Goal: Check status: Check status

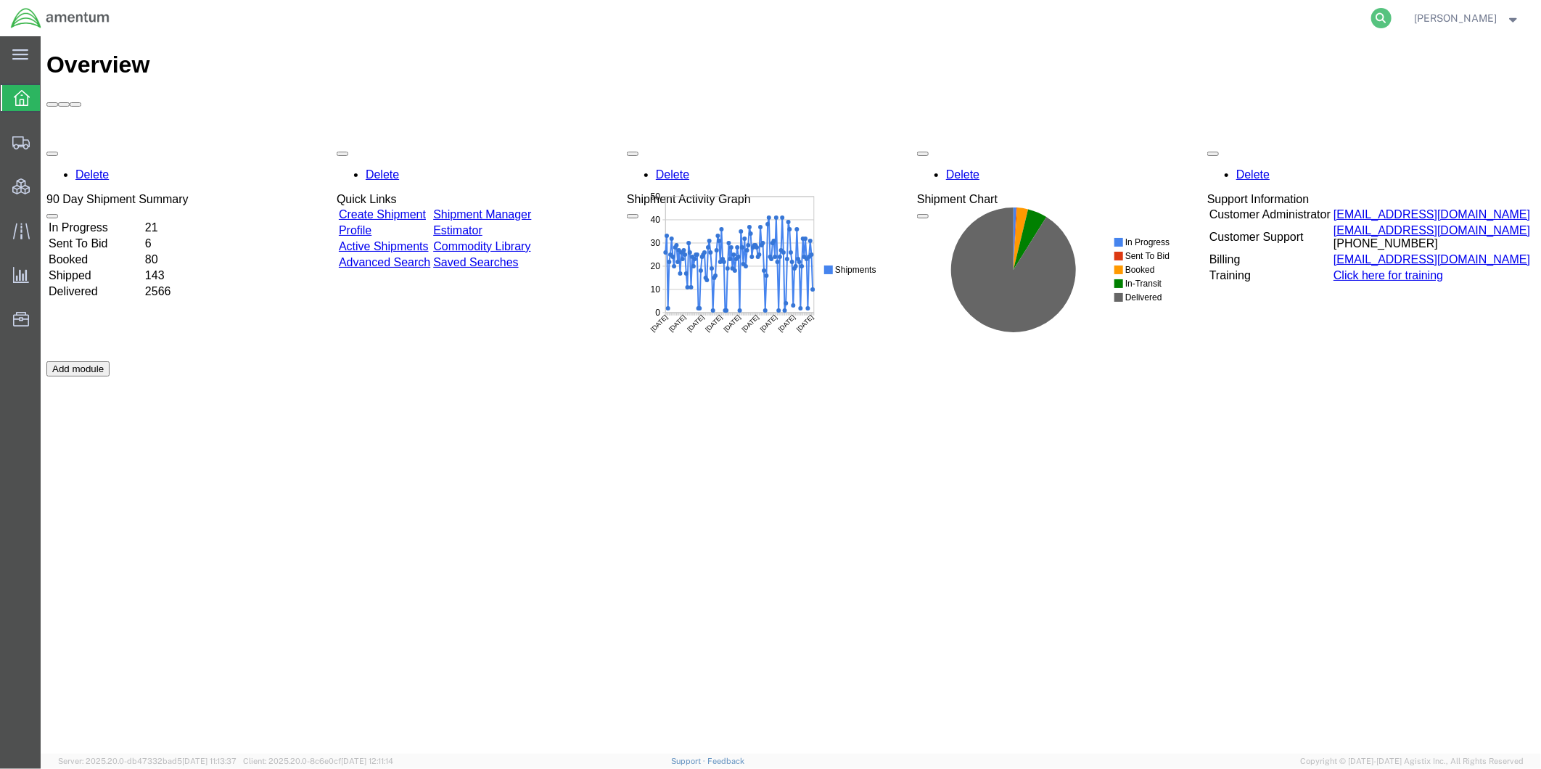
click at [1391, 18] on icon at bounding box center [1381, 18] width 20 height 20
paste input "57023349"
type input "57023349"
click at [1391, 22] on icon at bounding box center [1381, 18] width 20 height 20
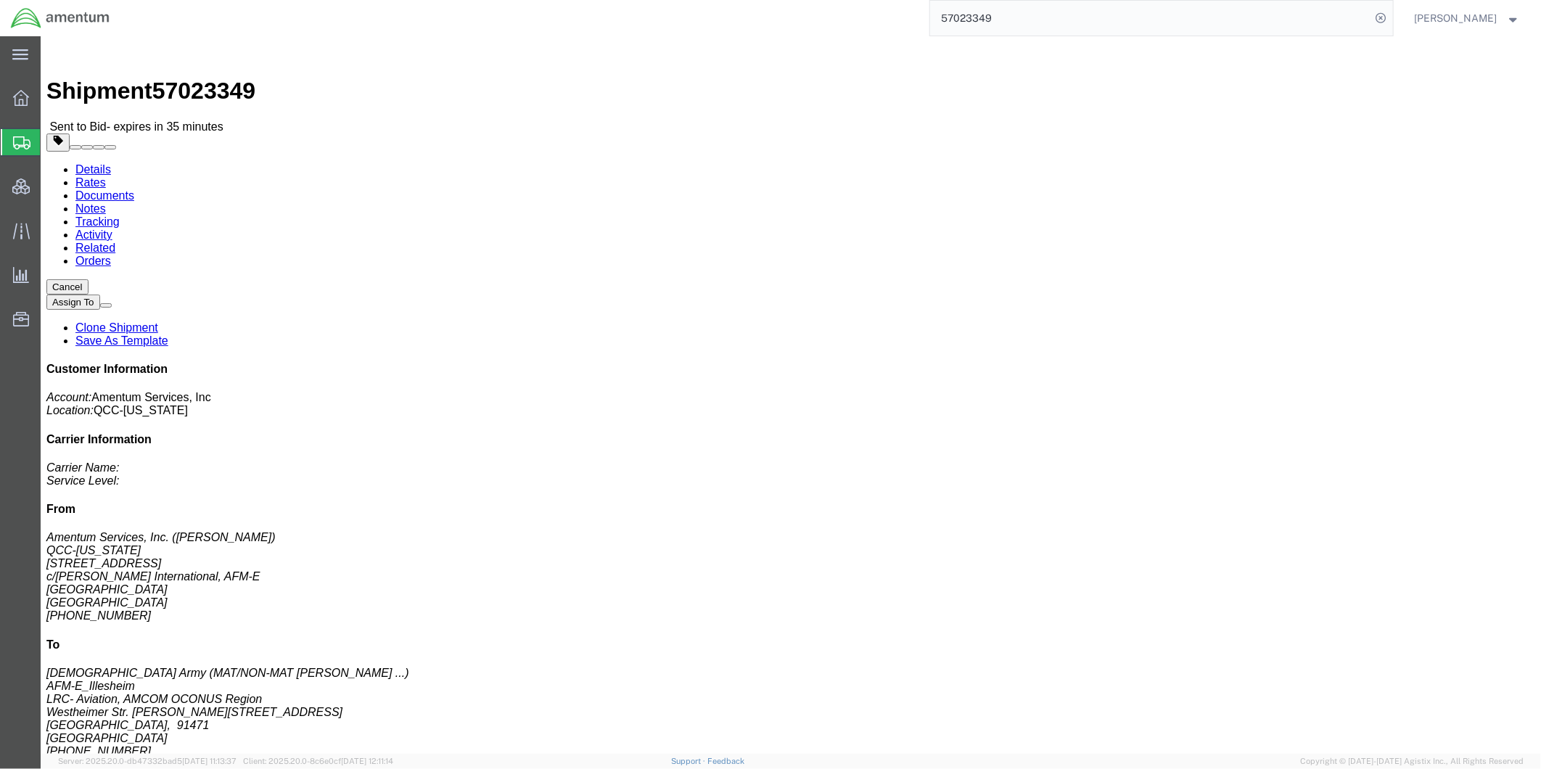
drag, startPoint x: 138, startPoint y: 92, endPoint x: 97, endPoint y: 56, distance: 54.5
click link "Rates"
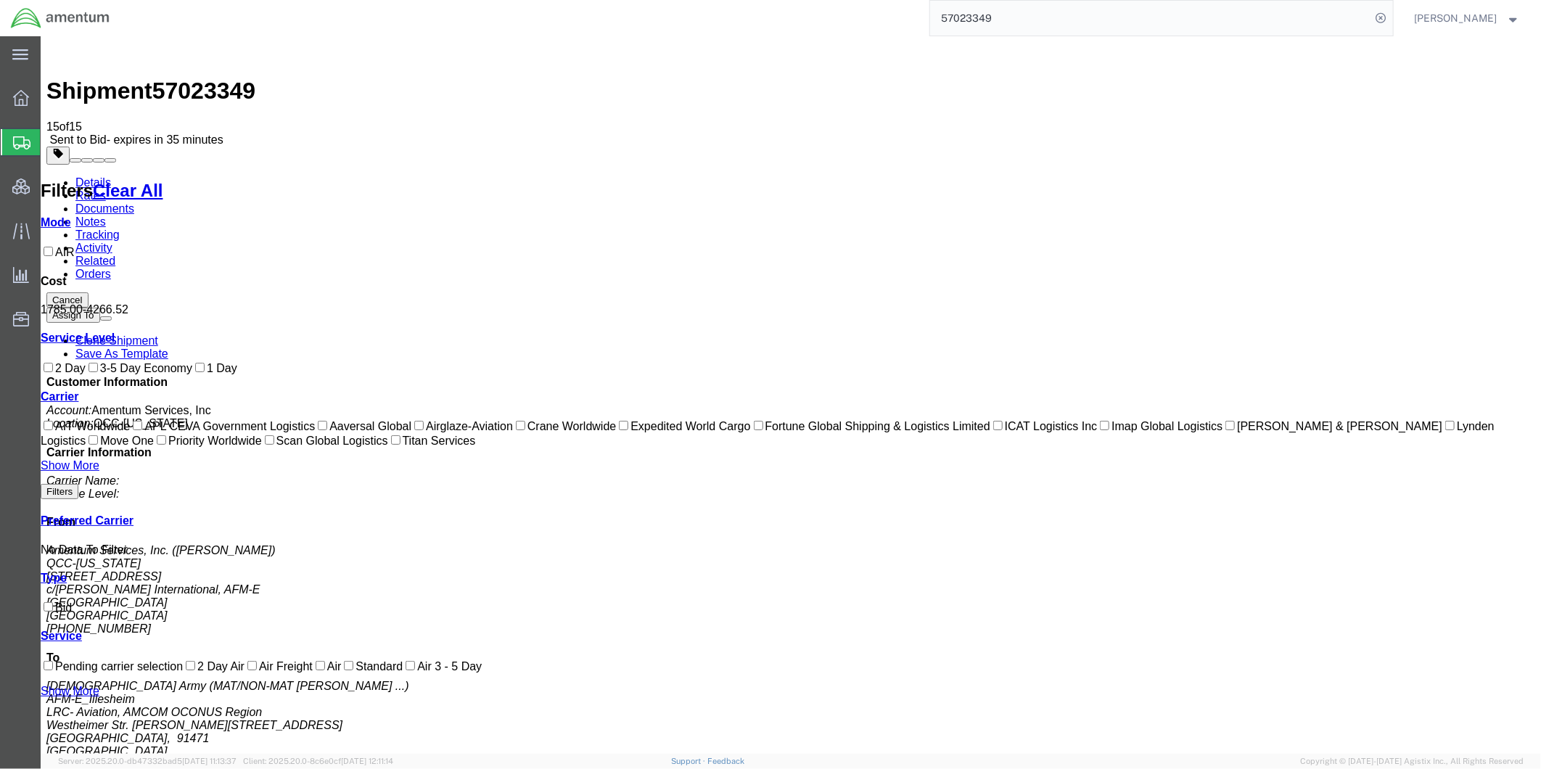
click at [105, 215] on link "Notes" at bounding box center [90, 221] width 30 height 12
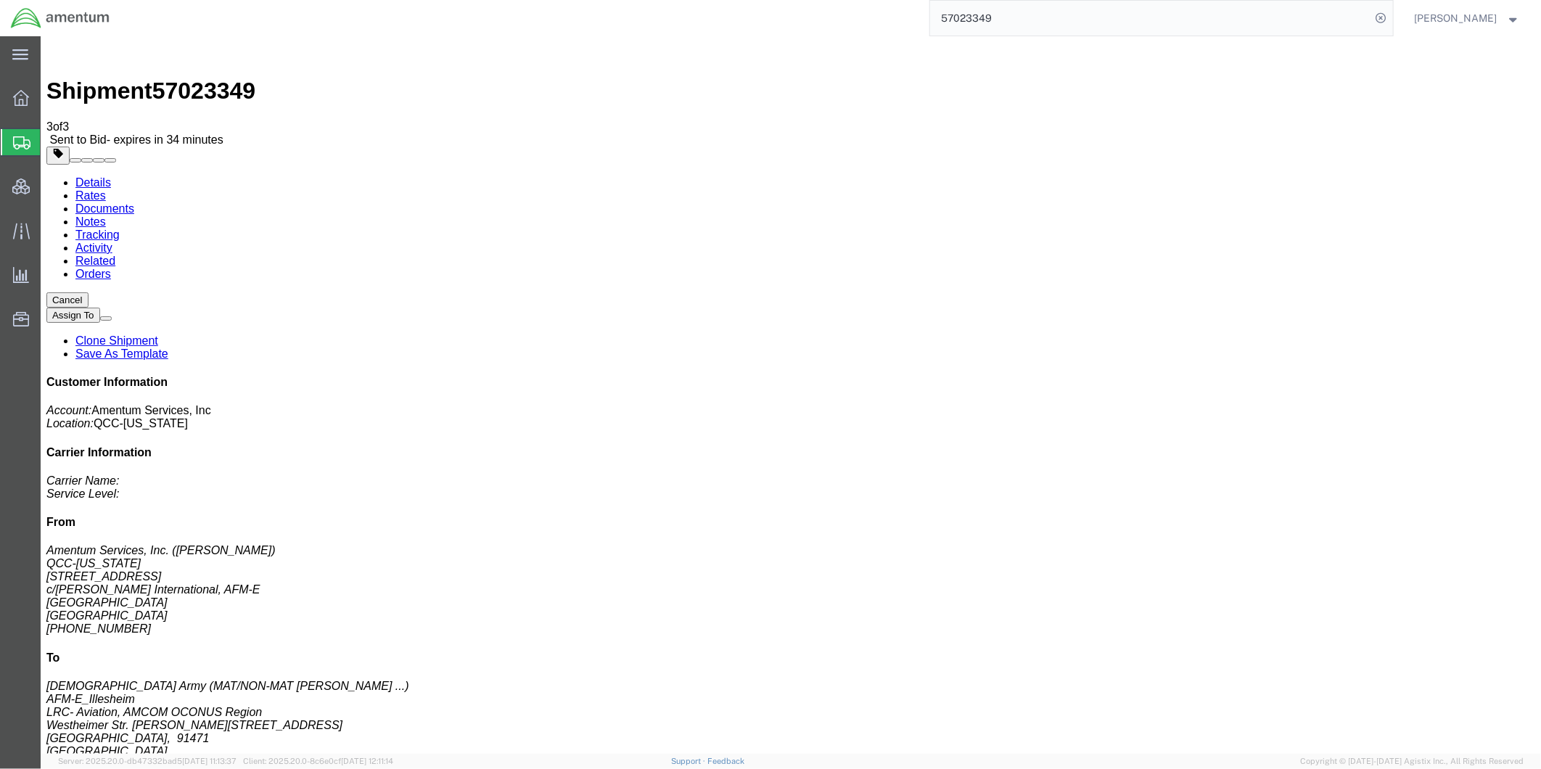
click at [1457, 20] on span "[PERSON_NAME]" at bounding box center [1456, 18] width 83 height 16
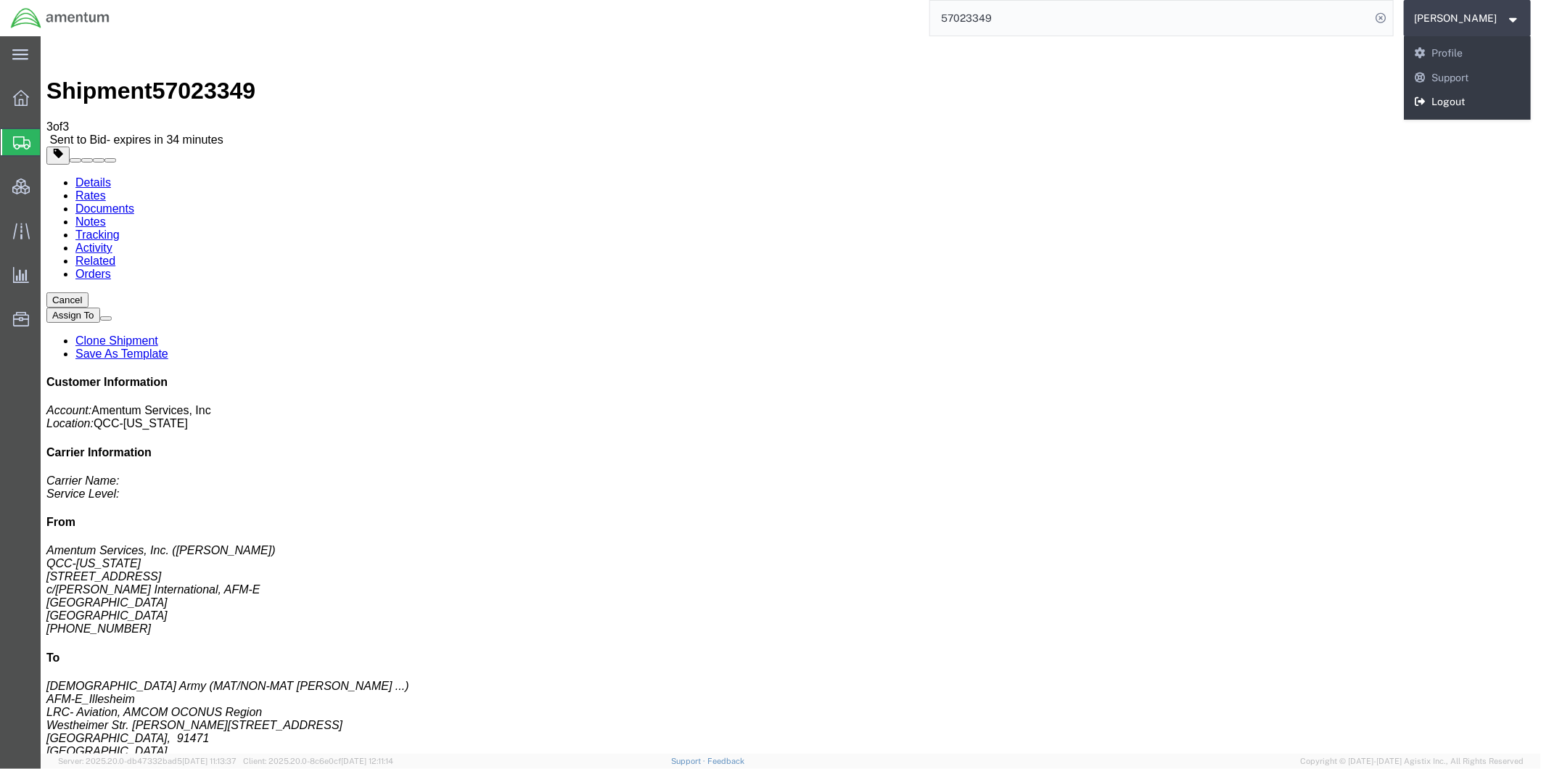
click at [1469, 98] on link "Logout" at bounding box center [1468, 102] width 128 height 25
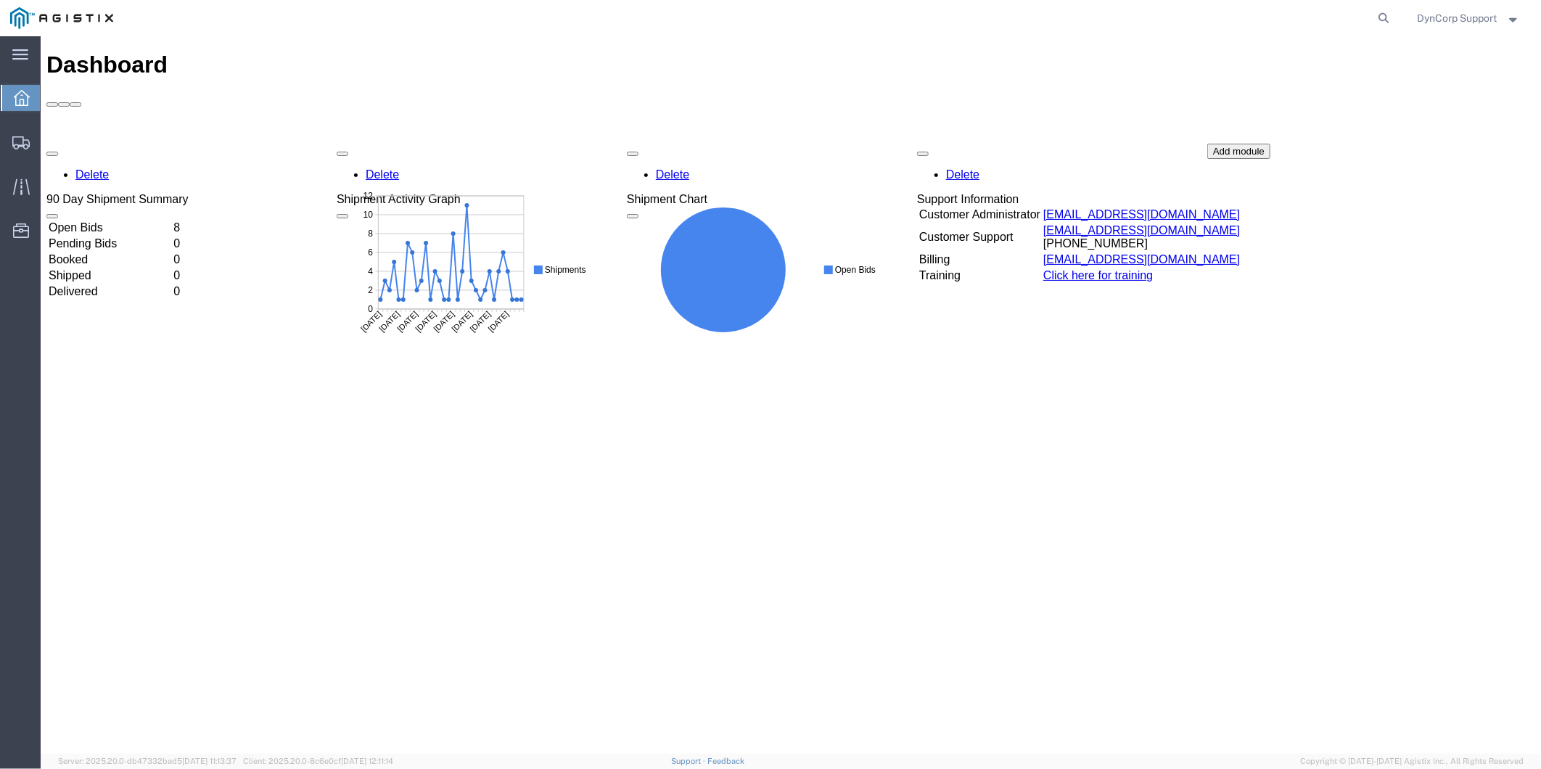
click at [101, 220] on td "Open Bids" at bounding box center [108, 227] width 123 height 15
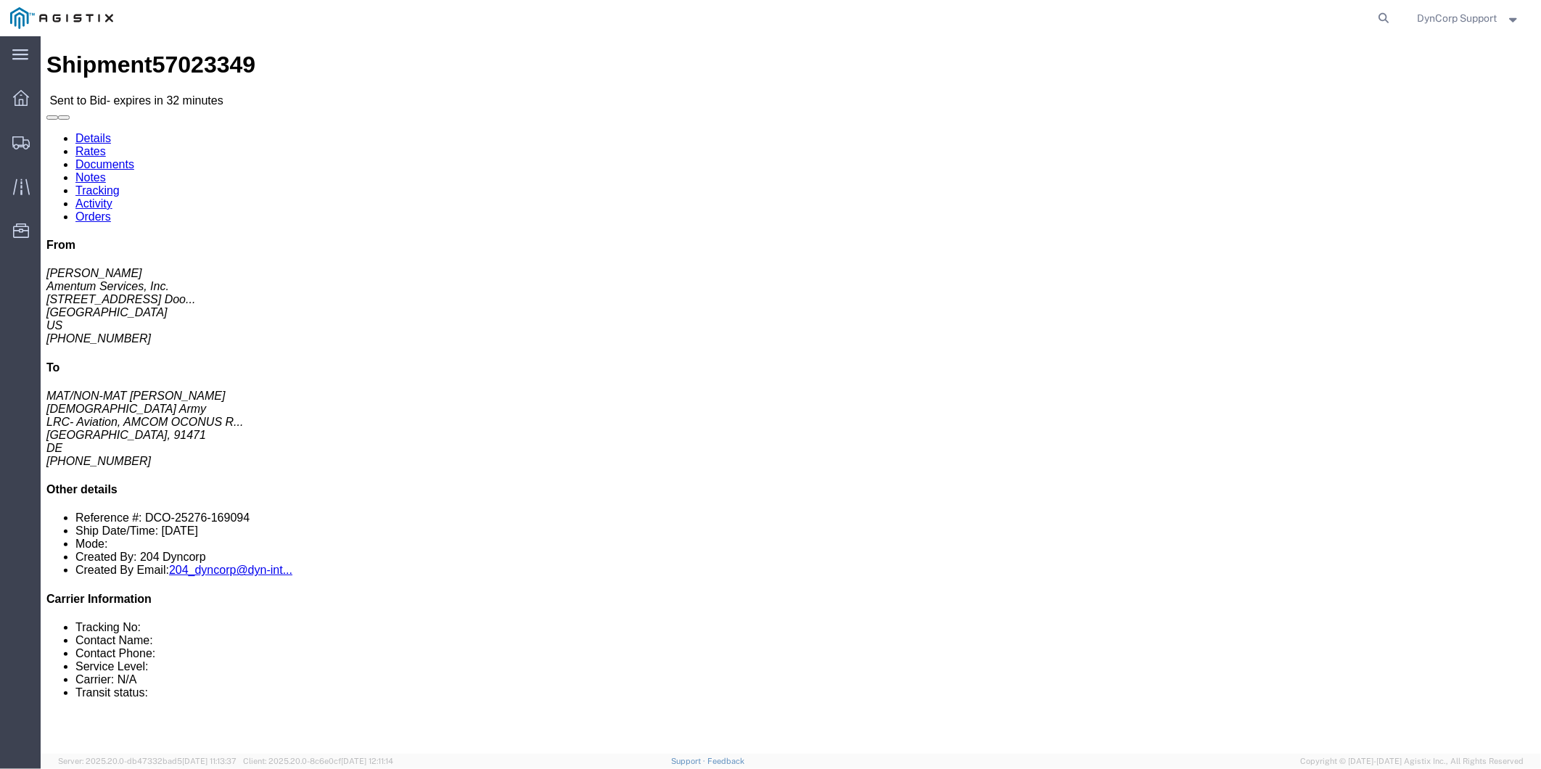
click button "button"
